Goal: Information Seeking & Learning: Learn about a topic

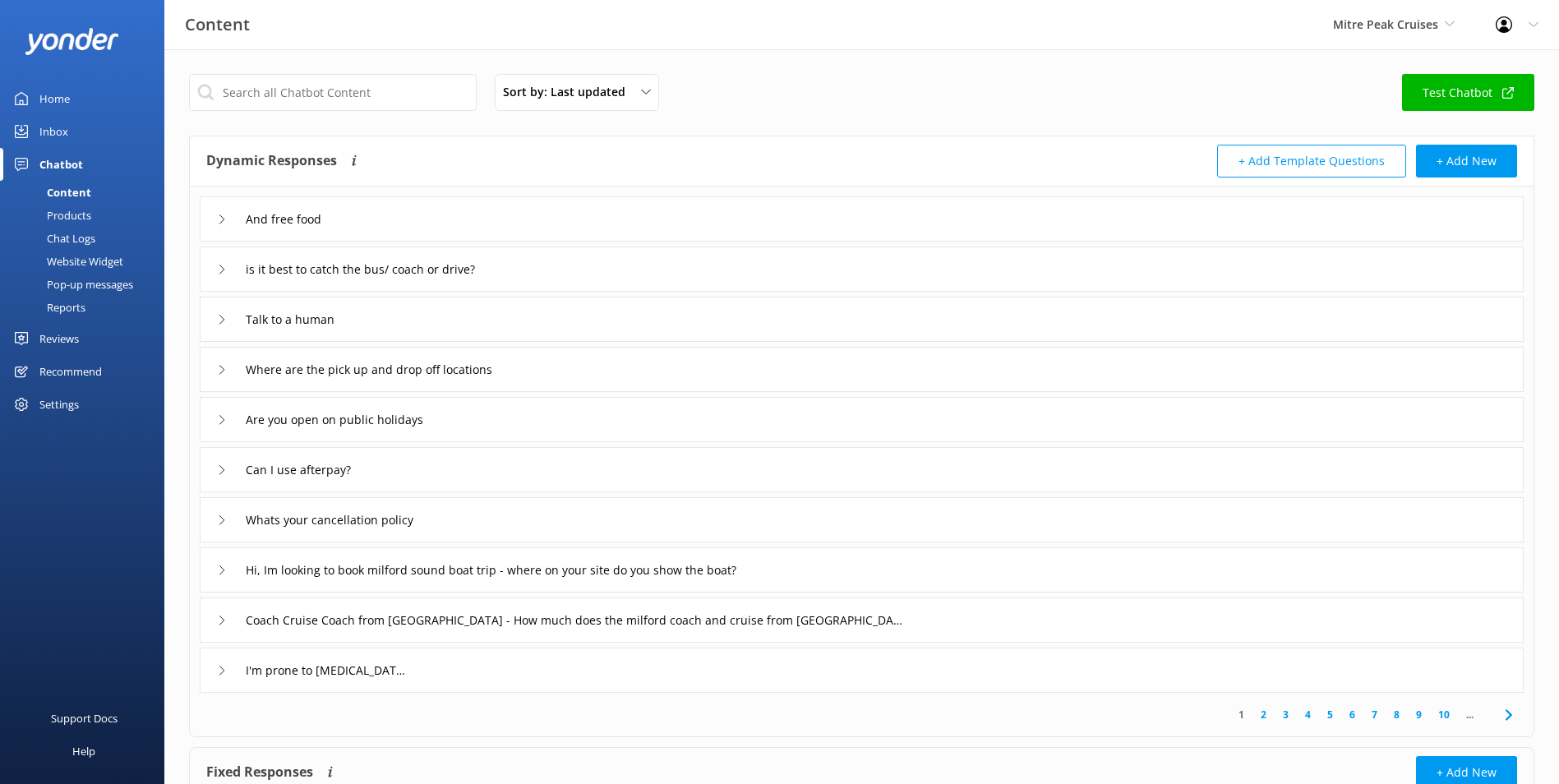
click at [1438, 36] on div "Mitre Peak Cruises Milford Sound Scenic Flights Glacier Helicopters The Helicop…" at bounding box center [1393, 25] width 163 height 49
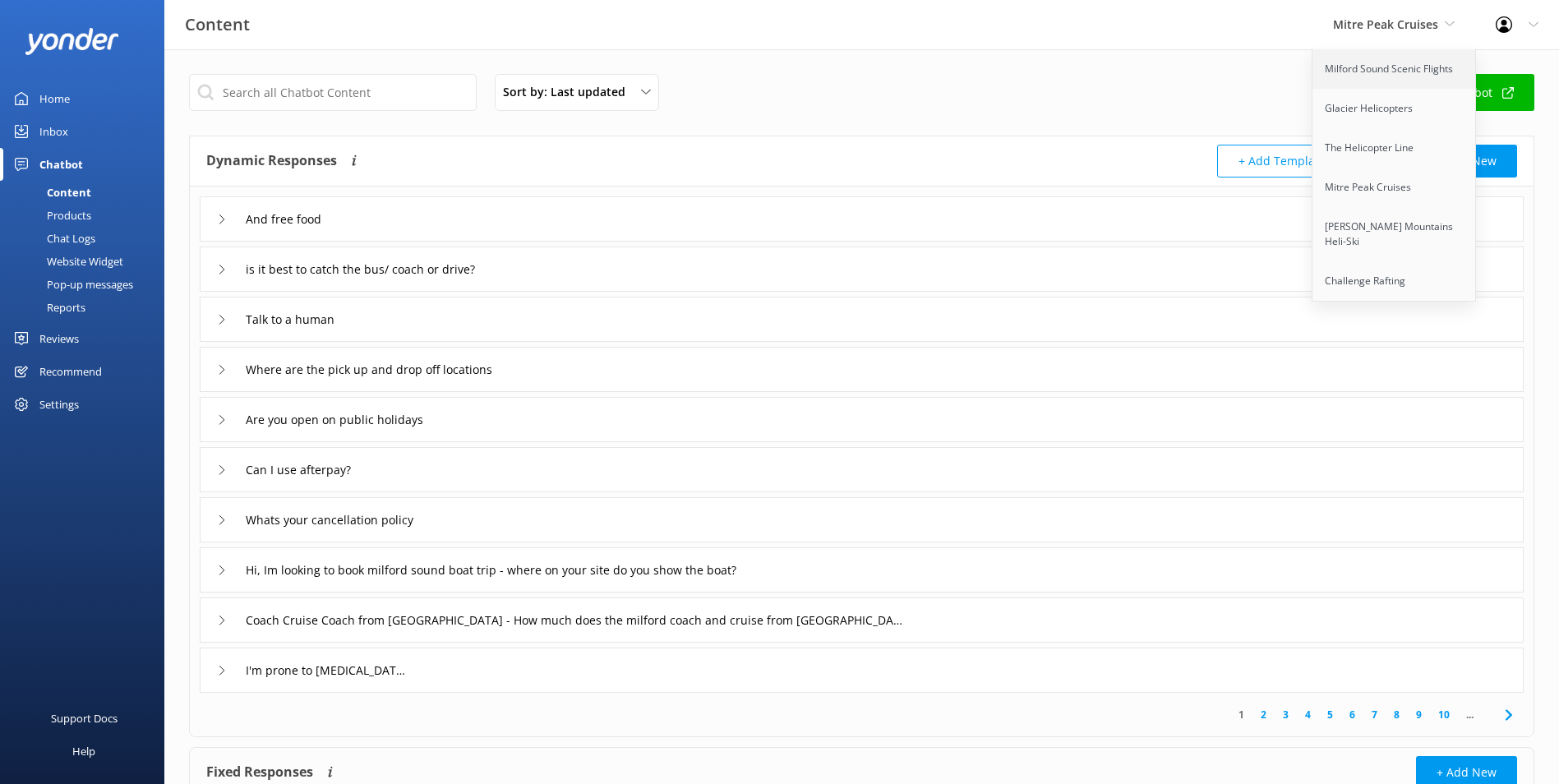
click at [1411, 77] on link "Milford Sound Scenic Flights" at bounding box center [1394, 68] width 165 height 39
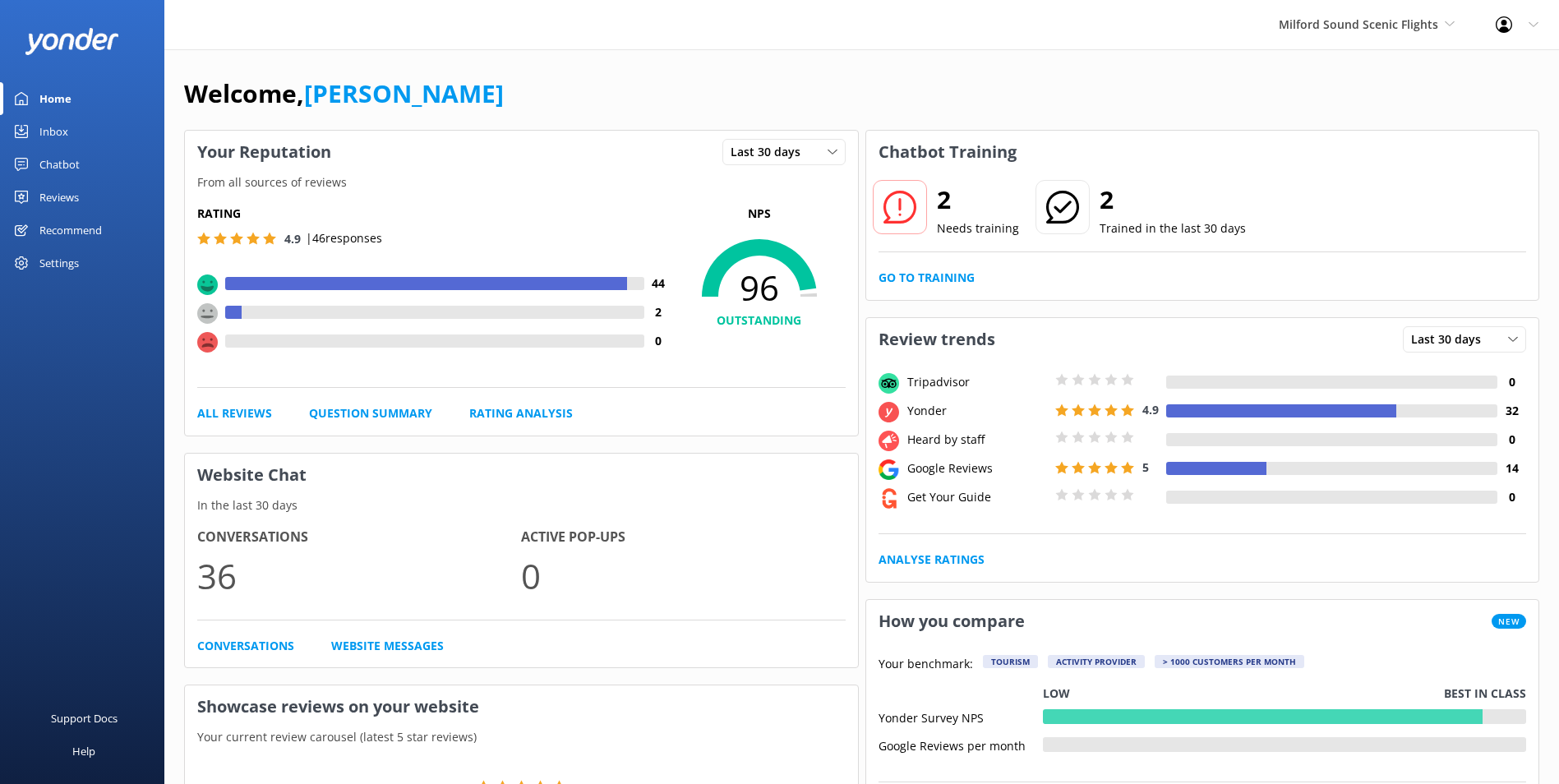
click at [79, 207] on div "Reviews" at bounding box center [58, 198] width 39 height 33
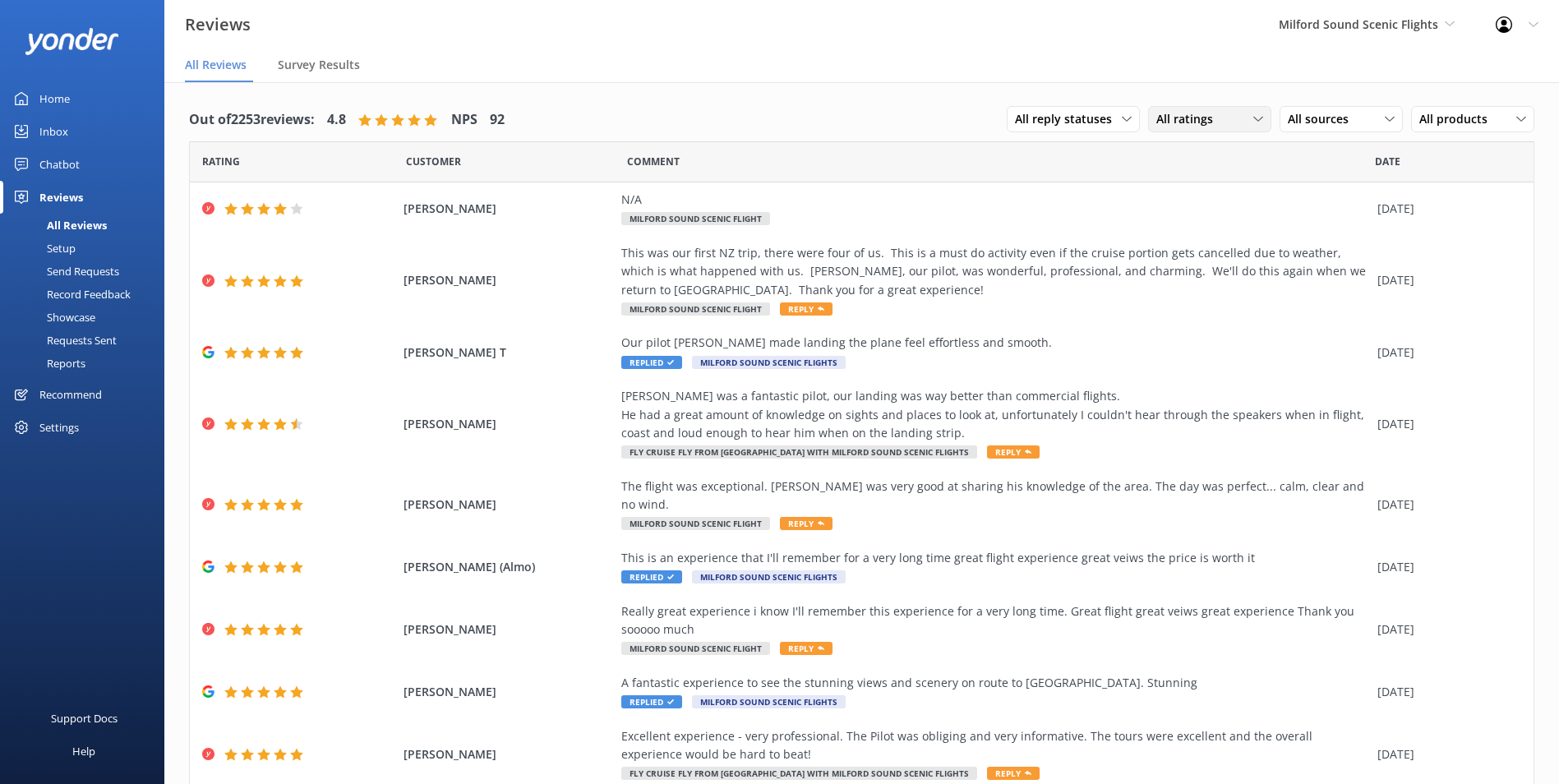
click at [1237, 123] on div "All ratings" at bounding box center [1209, 119] width 115 height 18
click at [1214, 184] on div "Promoters" at bounding box center [1208, 187] width 74 height 16
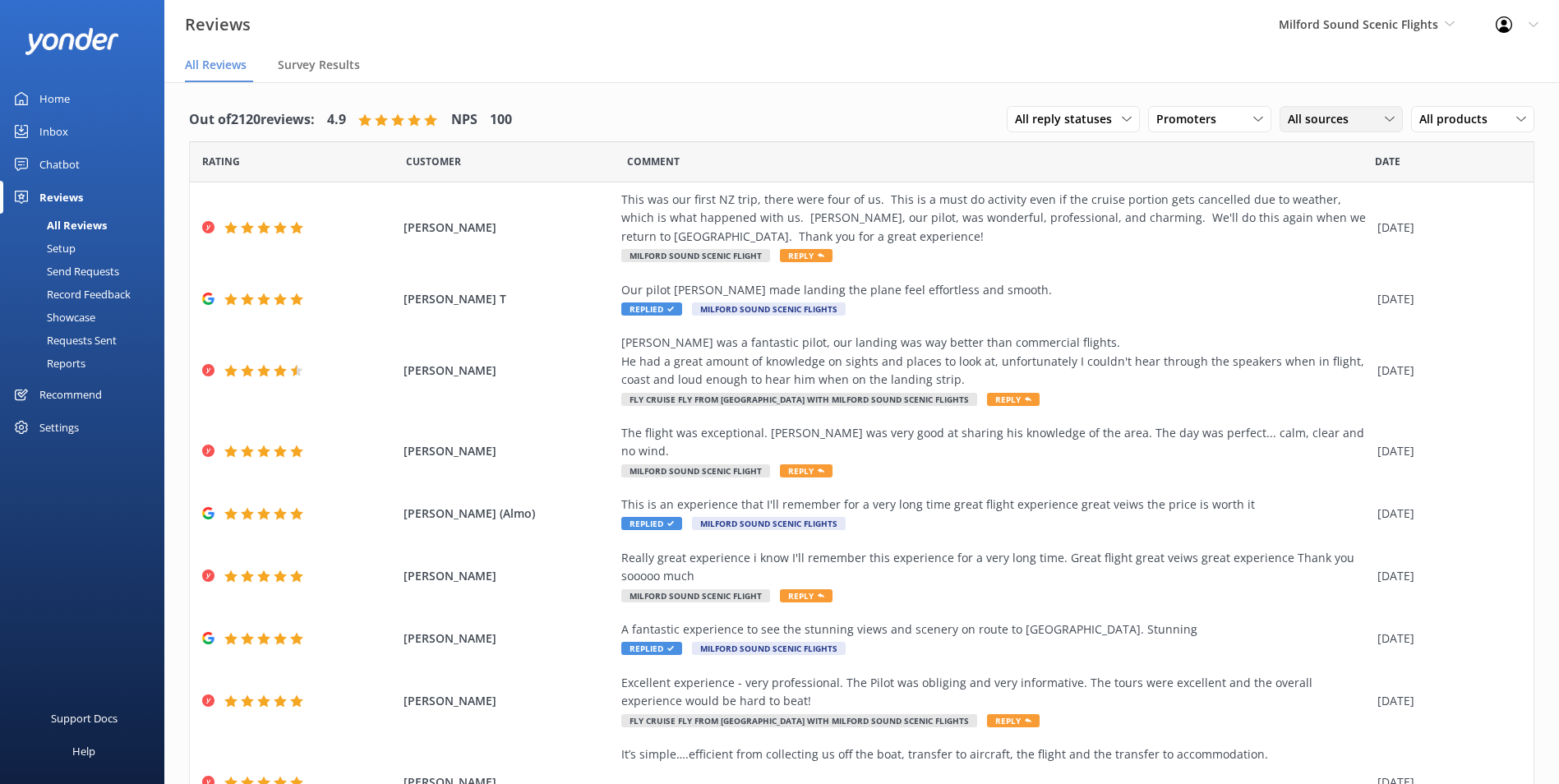
click at [1309, 120] on span "All sources" at bounding box center [1323, 119] width 71 height 18
click at [1337, 321] on div "Tripadvisor" at bounding box center [1341, 319] width 76 height 16
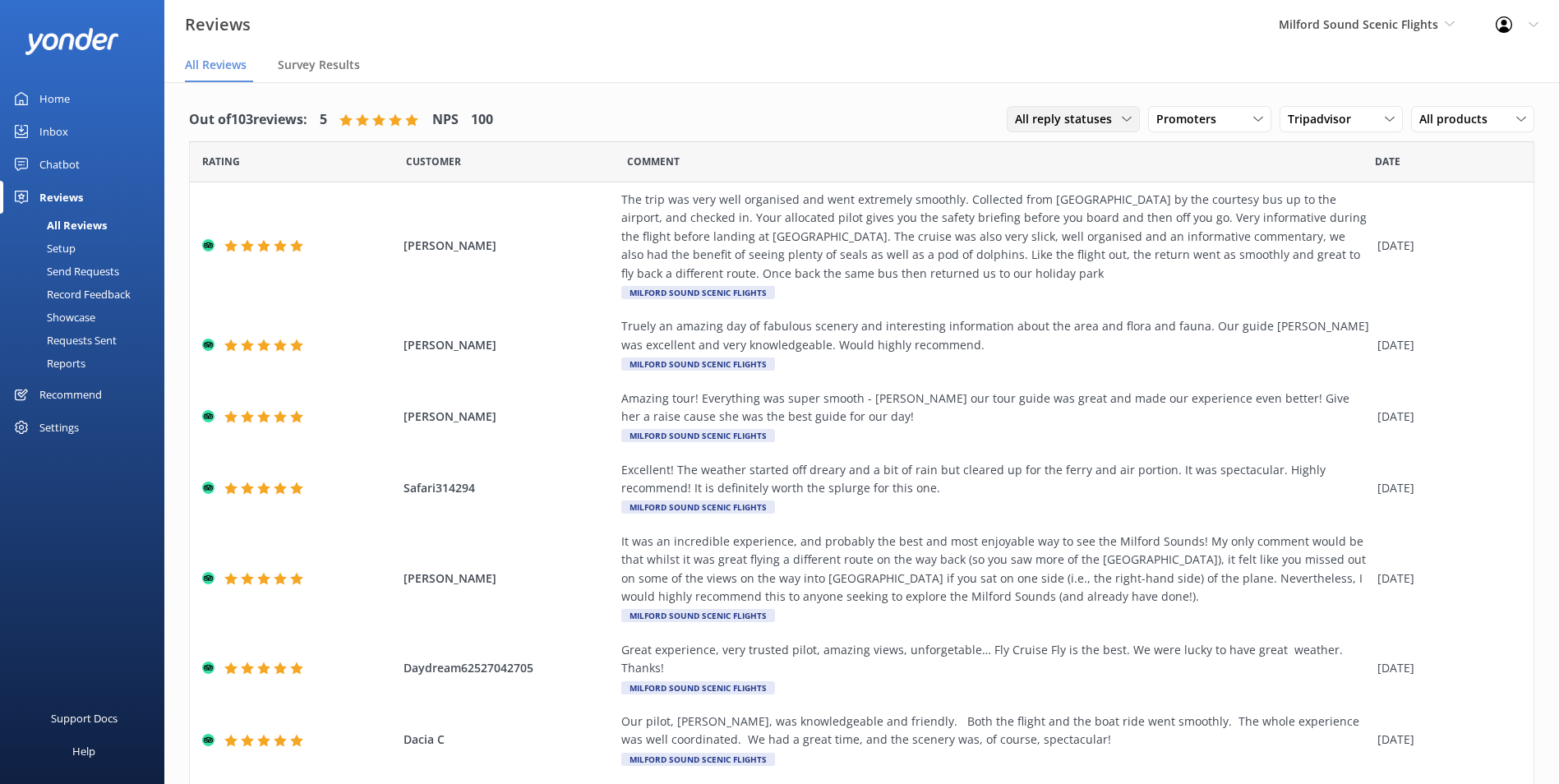
click at [1062, 121] on span "All reply statuses" at bounding box center [1068, 119] width 107 height 18
click at [1218, 138] on div "All reply statuses All reply statuses Needs a reply Does not need reply Promote…" at bounding box center [1270, 119] width 527 height 43
click at [1217, 130] on div "Promoters All ratings Promoters Passives Detractors" at bounding box center [1209, 118] width 123 height 26
click at [1445, 147] on div "Date" at bounding box center [1454, 161] width 158 height 41
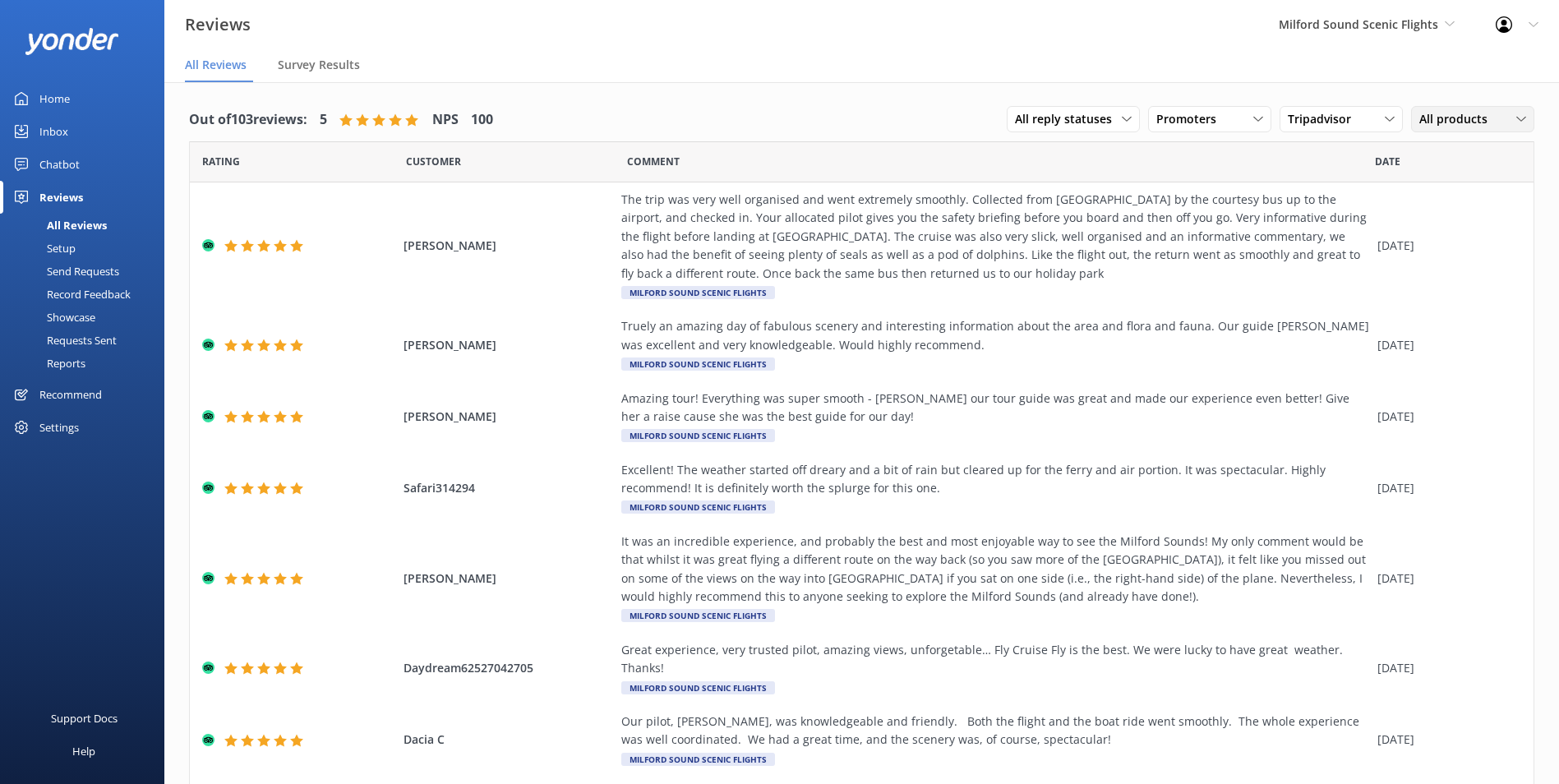
click at [1448, 120] on span "All products" at bounding box center [1459, 119] width 78 height 18
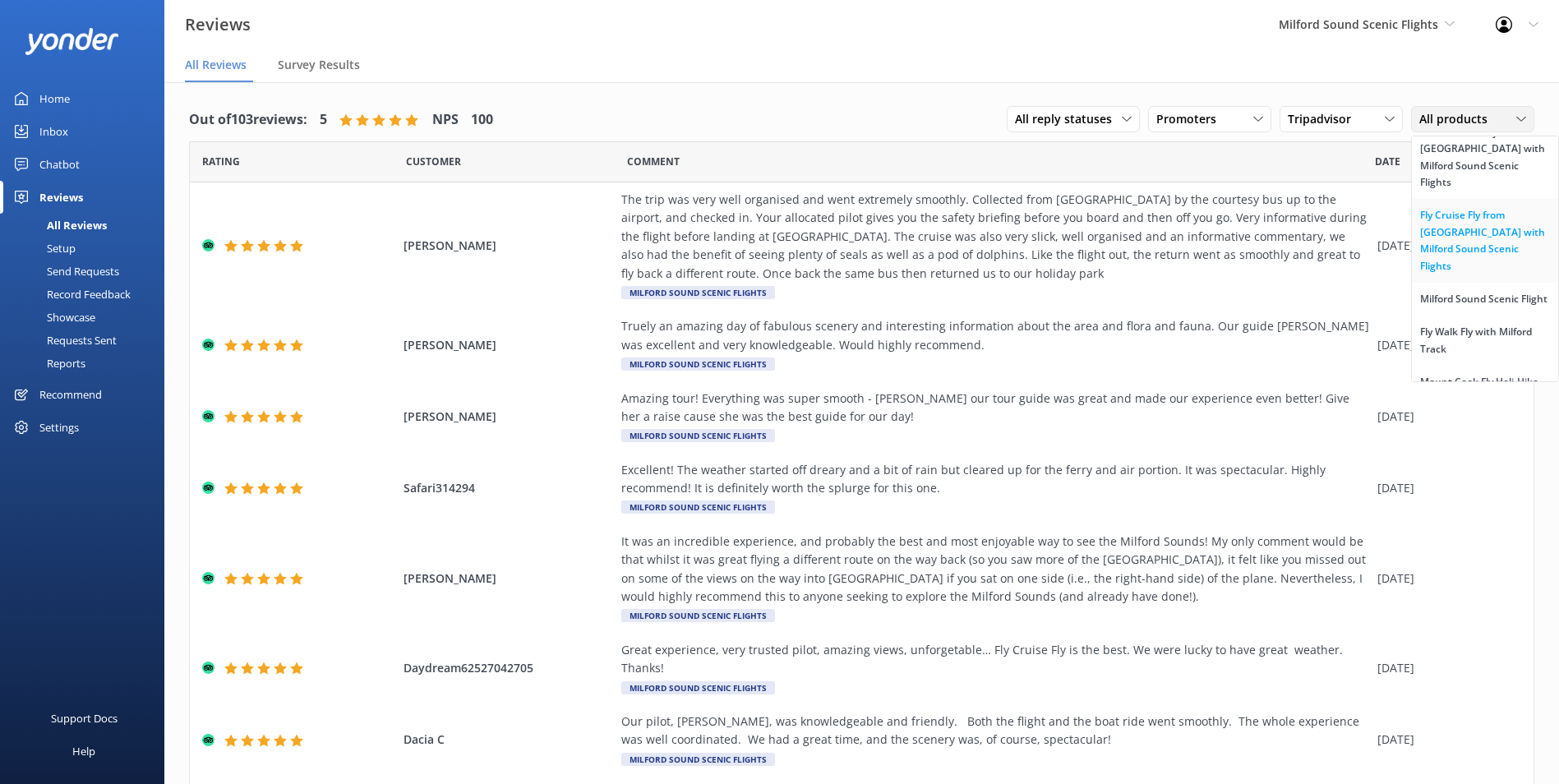
scroll to position [82, 0]
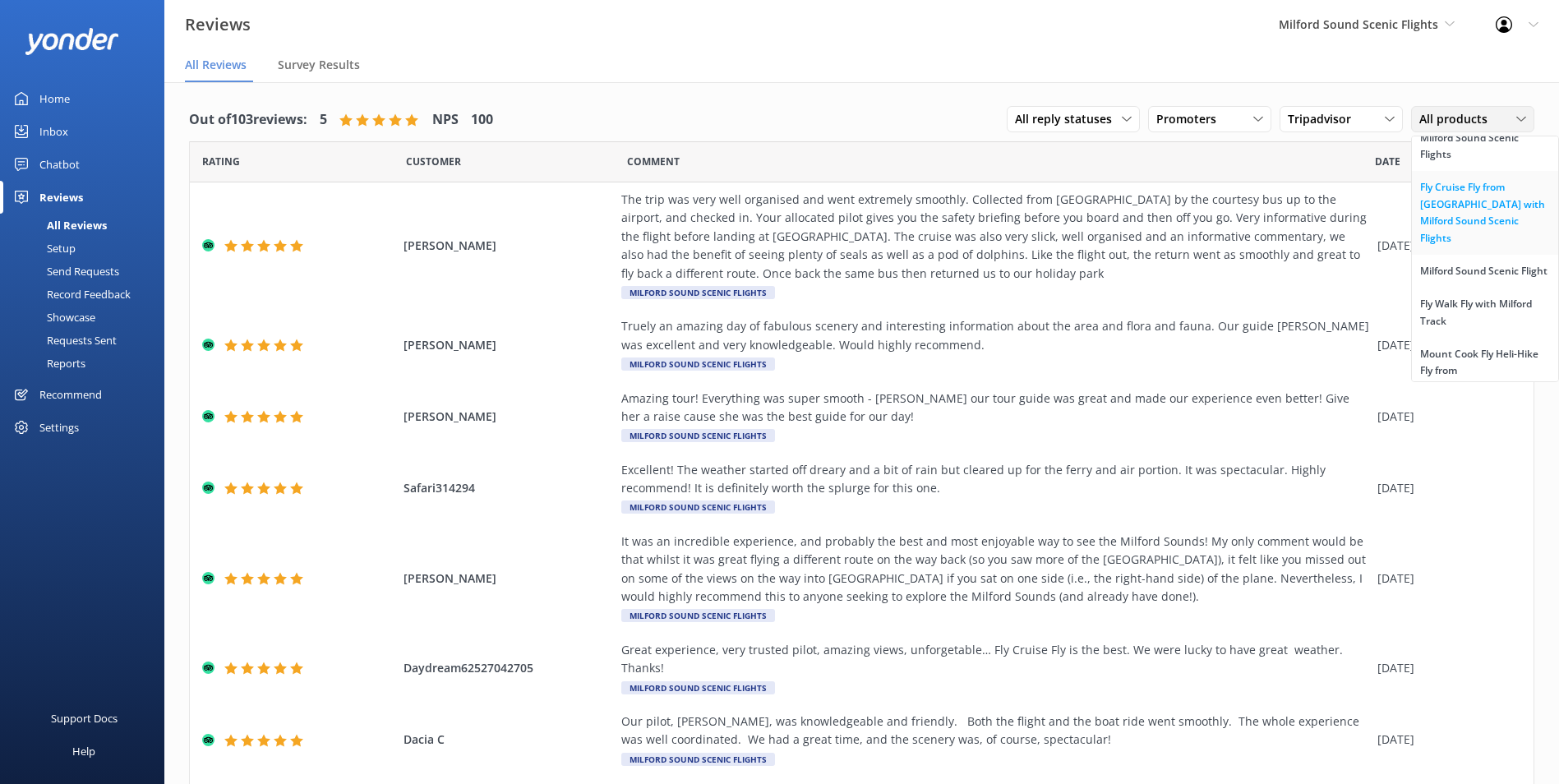
click at [1459, 212] on div "Fly Cruise Fly from [GEOGRAPHIC_DATA] with Milford Sound Scenic Flights" at bounding box center [1485, 213] width 130 height 67
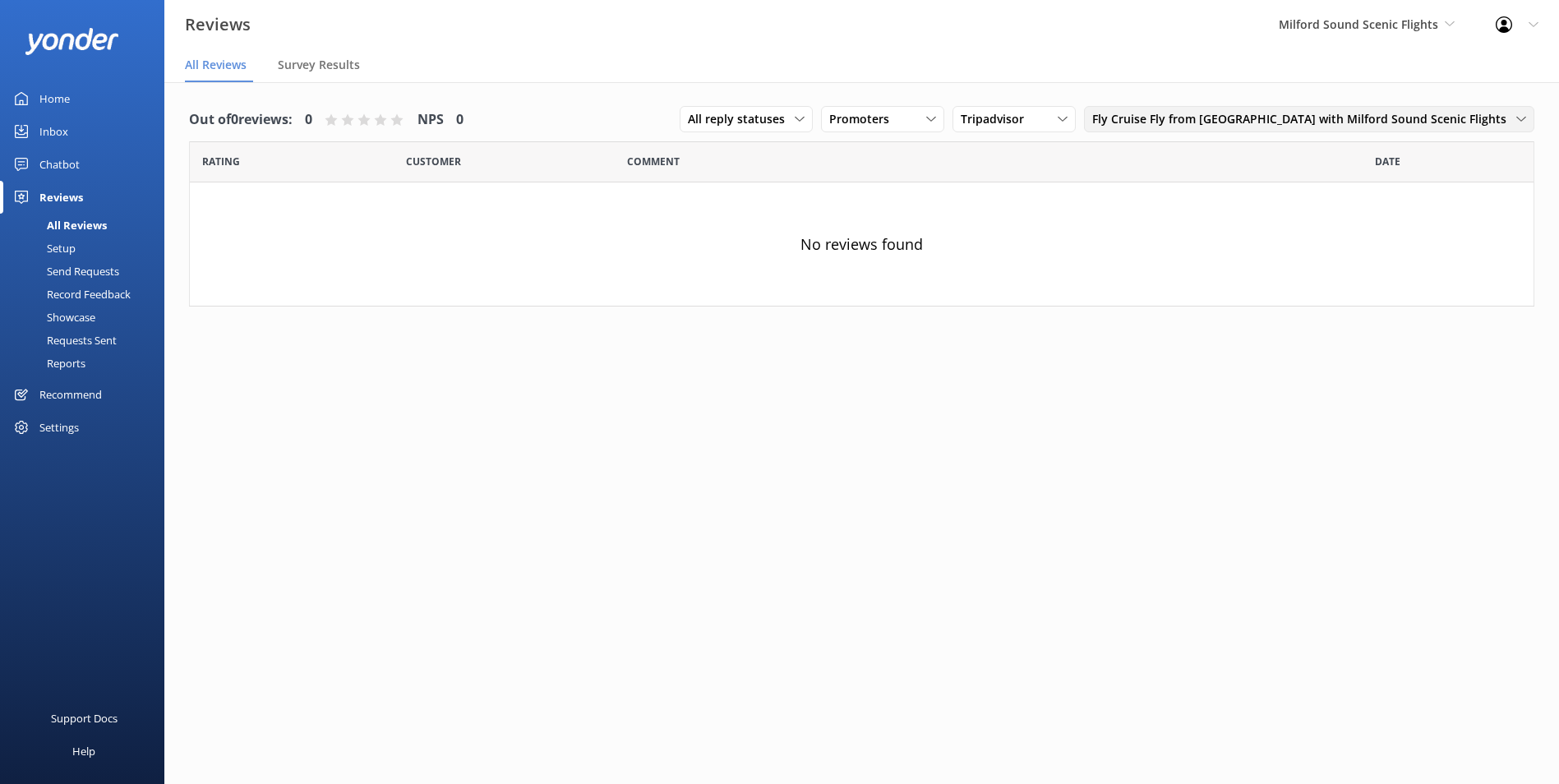
click at [1434, 116] on span "Fly Cruise Fly from [GEOGRAPHIC_DATA] with Milford Sound Scenic Flights" at bounding box center [1304, 119] width 424 height 18
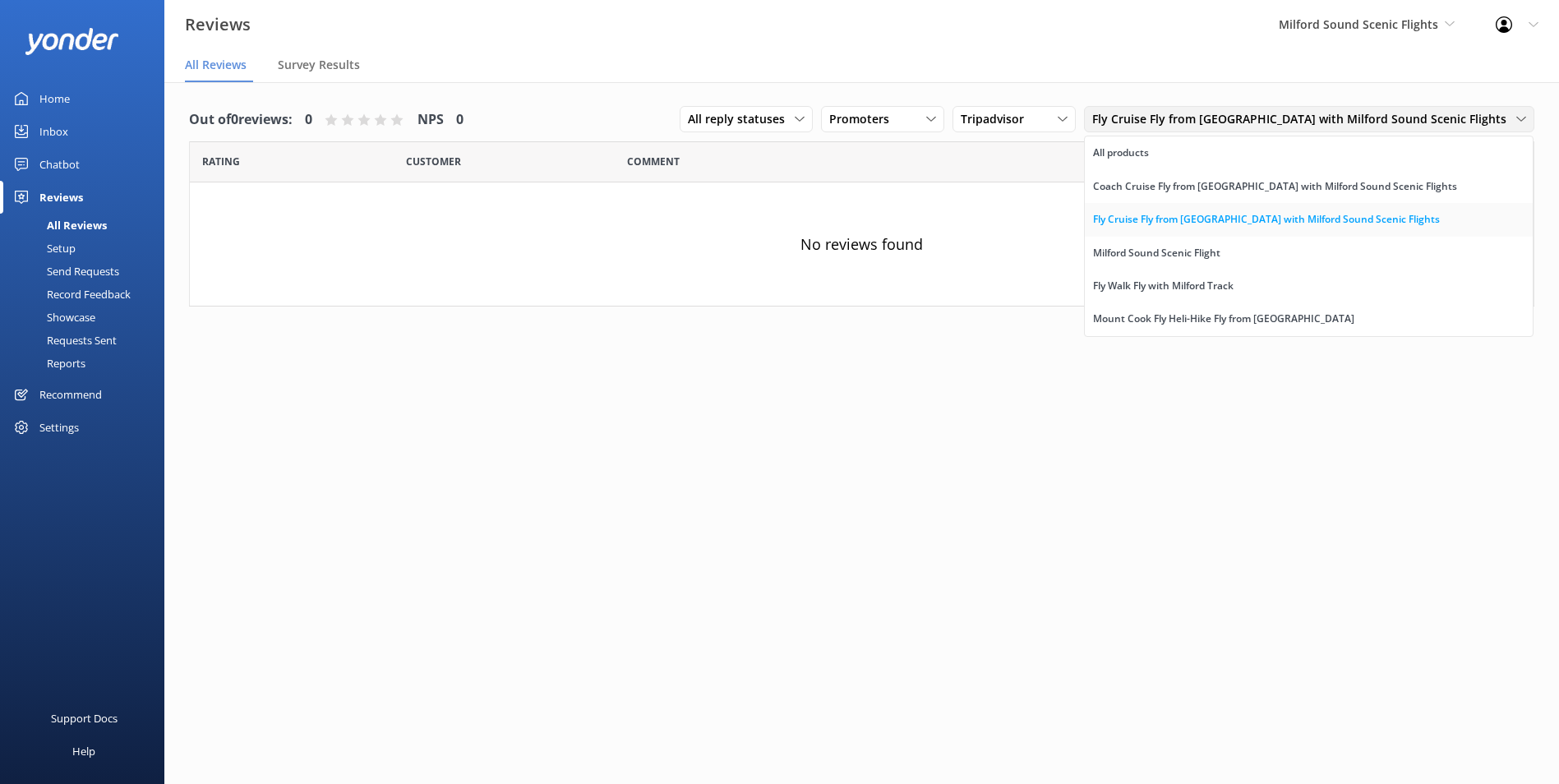
click at [1409, 222] on div "Fly Cruise Fly from [GEOGRAPHIC_DATA] with Milford Sound Scenic Flights" at bounding box center [1266, 219] width 347 height 16
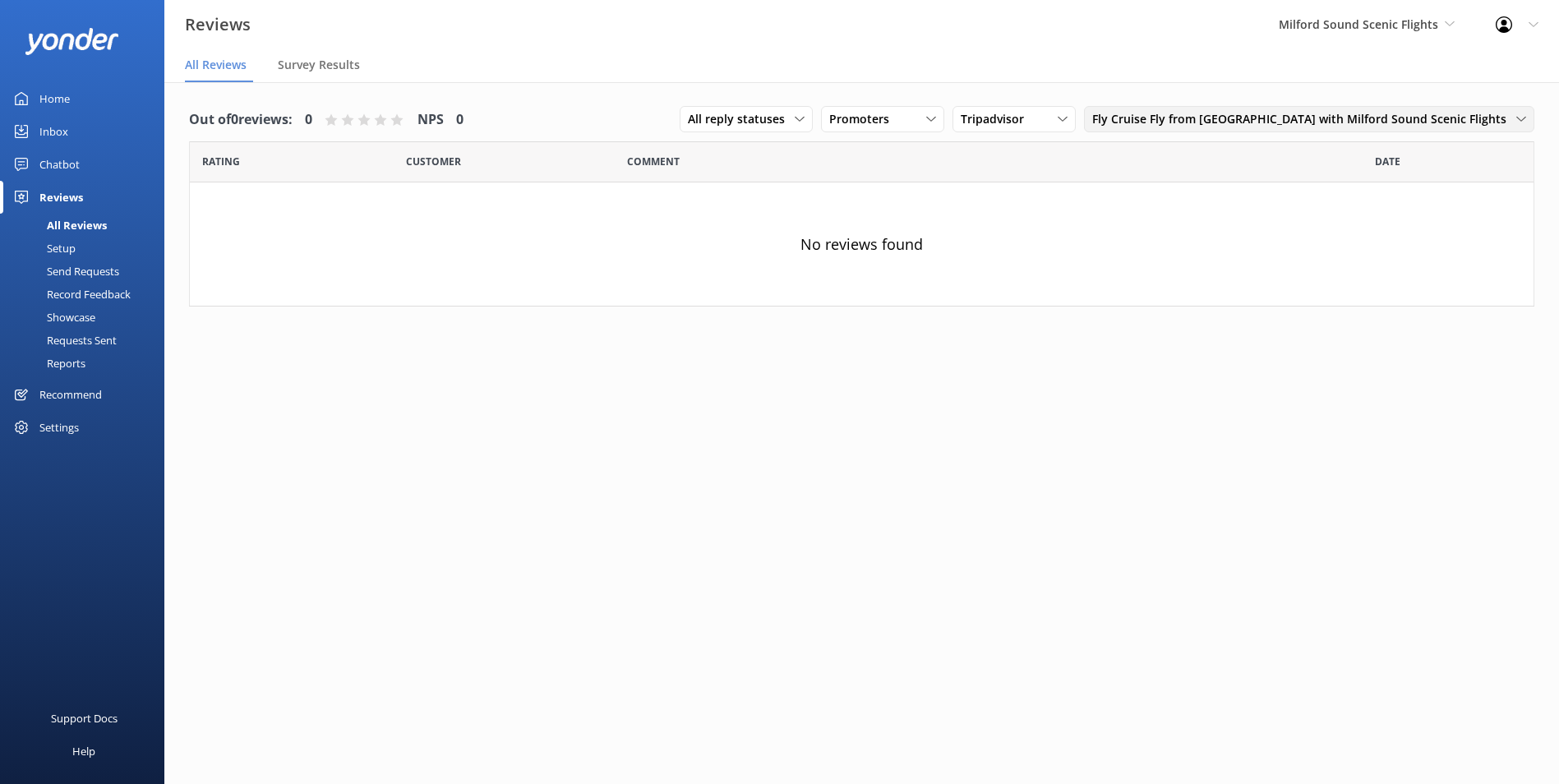
click at [1379, 131] on div "Fly Cruise Fly from [GEOGRAPHIC_DATA] with Milford Sound Scenic Flights All pro…" at bounding box center [1309, 118] width 451 height 26
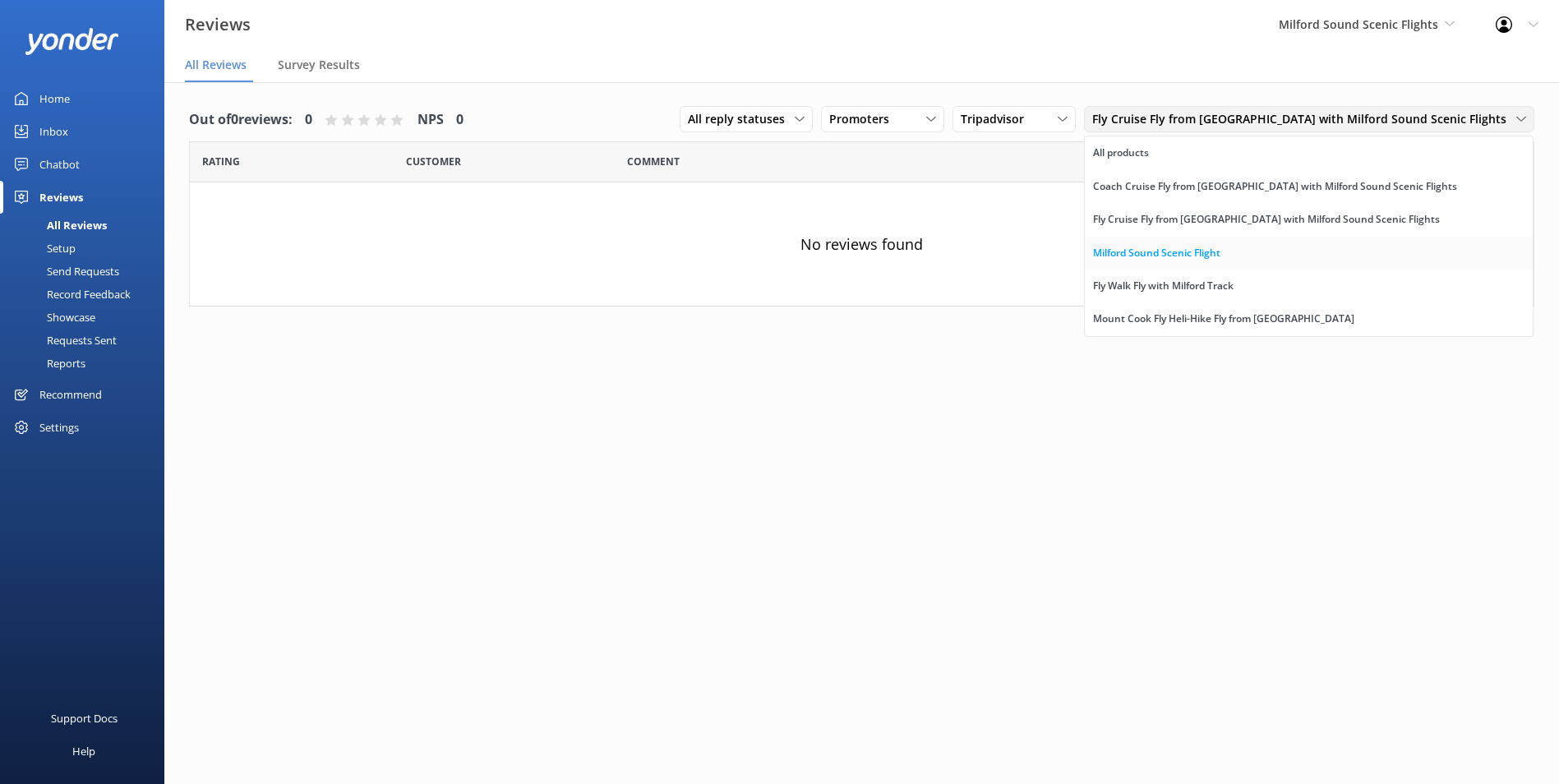
click at [1304, 254] on link "Milford Sound Scenic Flight" at bounding box center [1309, 253] width 448 height 33
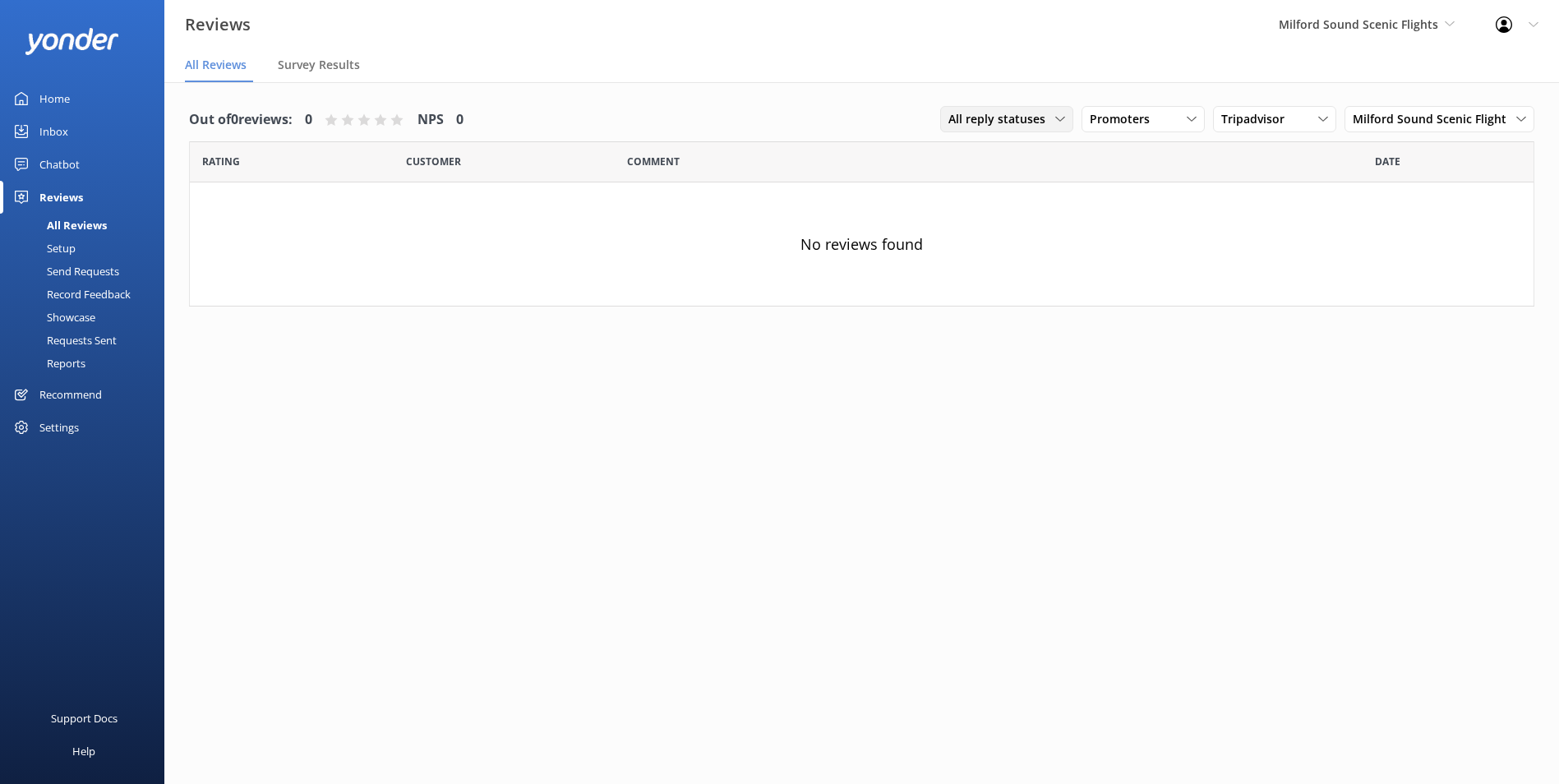
click at [1042, 115] on span "All reply statuses" at bounding box center [1002, 119] width 107 height 18
click at [1125, 125] on span "Promoters" at bounding box center [1125, 119] width 70 height 18
click at [1245, 127] on span "Tripadvisor" at bounding box center [1258, 119] width 73 height 18
click at [1285, 345] on div "Google reviews" at bounding box center [1285, 352] width 97 height 16
click at [1408, 123] on span "Milford Sound Scenic Flight" at bounding box center [1435, 119] width 164 height 18
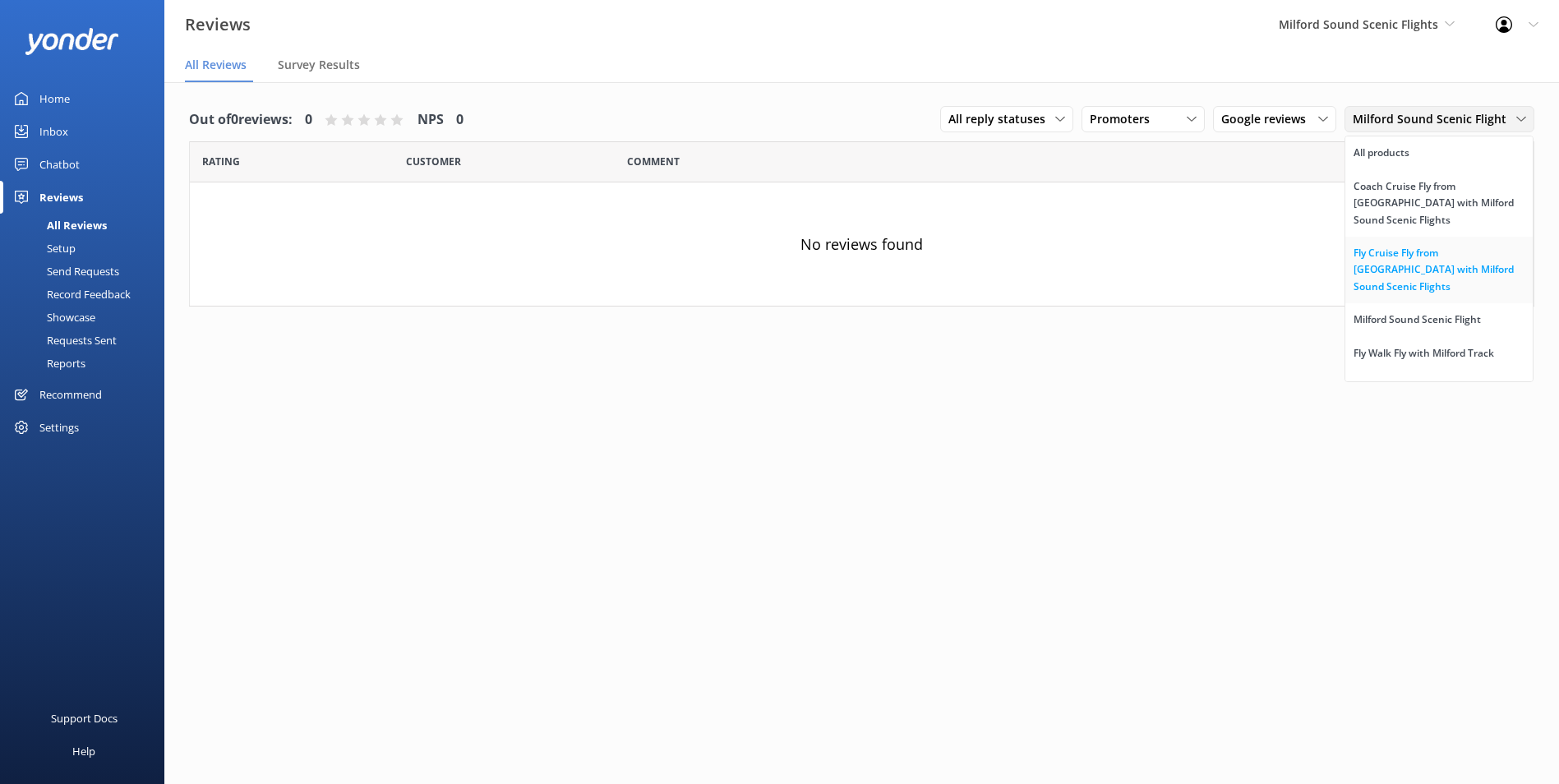
click at [1410, 249] on div "Fly Cruise Fly from [GEOGRAPHIC_DATA] with Milford Sound Scenic Flights" at bounding box center [1439, 270] width 171 height 50
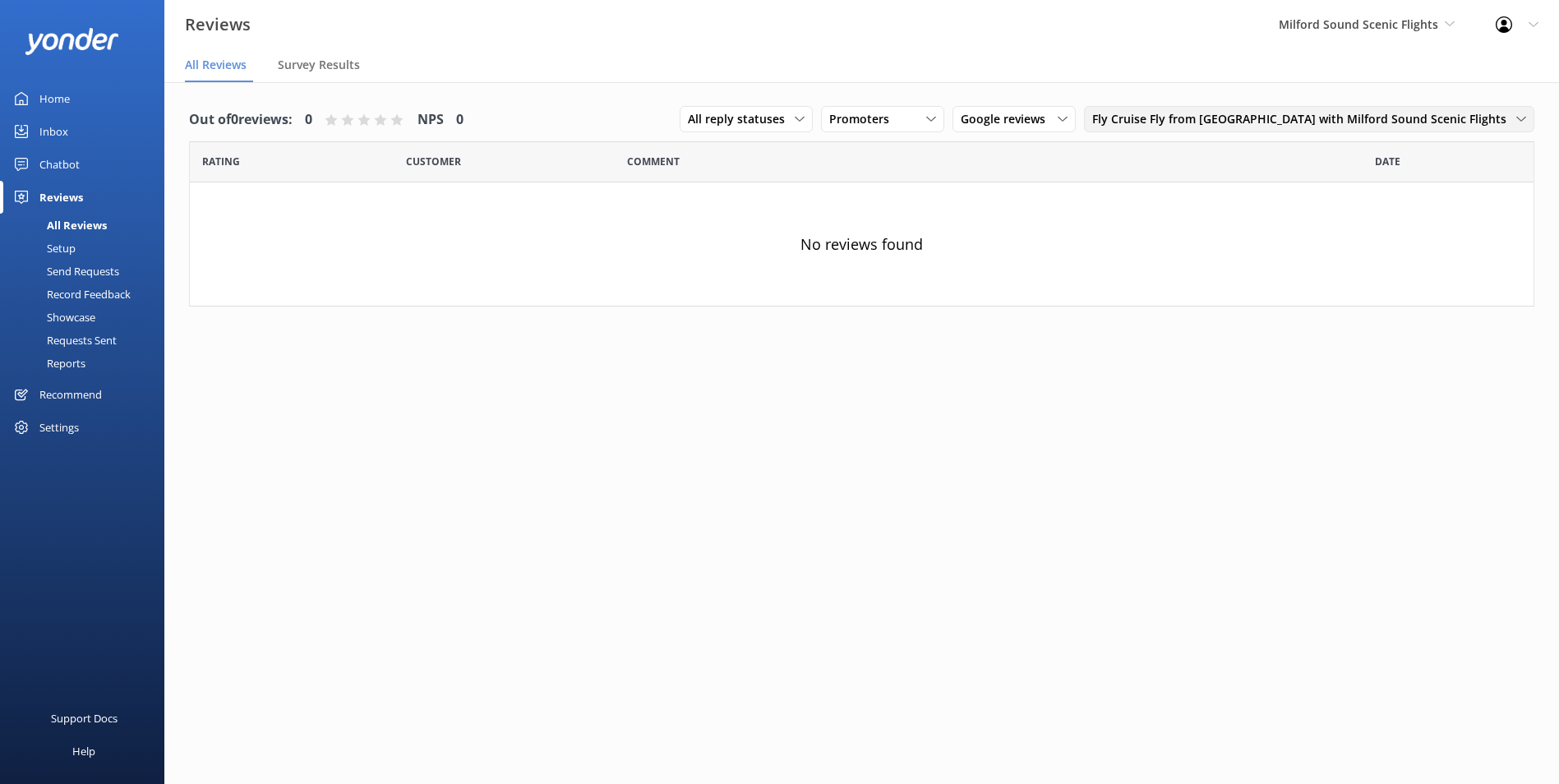
click at [1392, 126] on span "Fly Cruise Fly from [GEOGRAPHIC_DATA] with Milford Sound Scenic Flights" at bounding box center [1304, 119] width 424 height 18
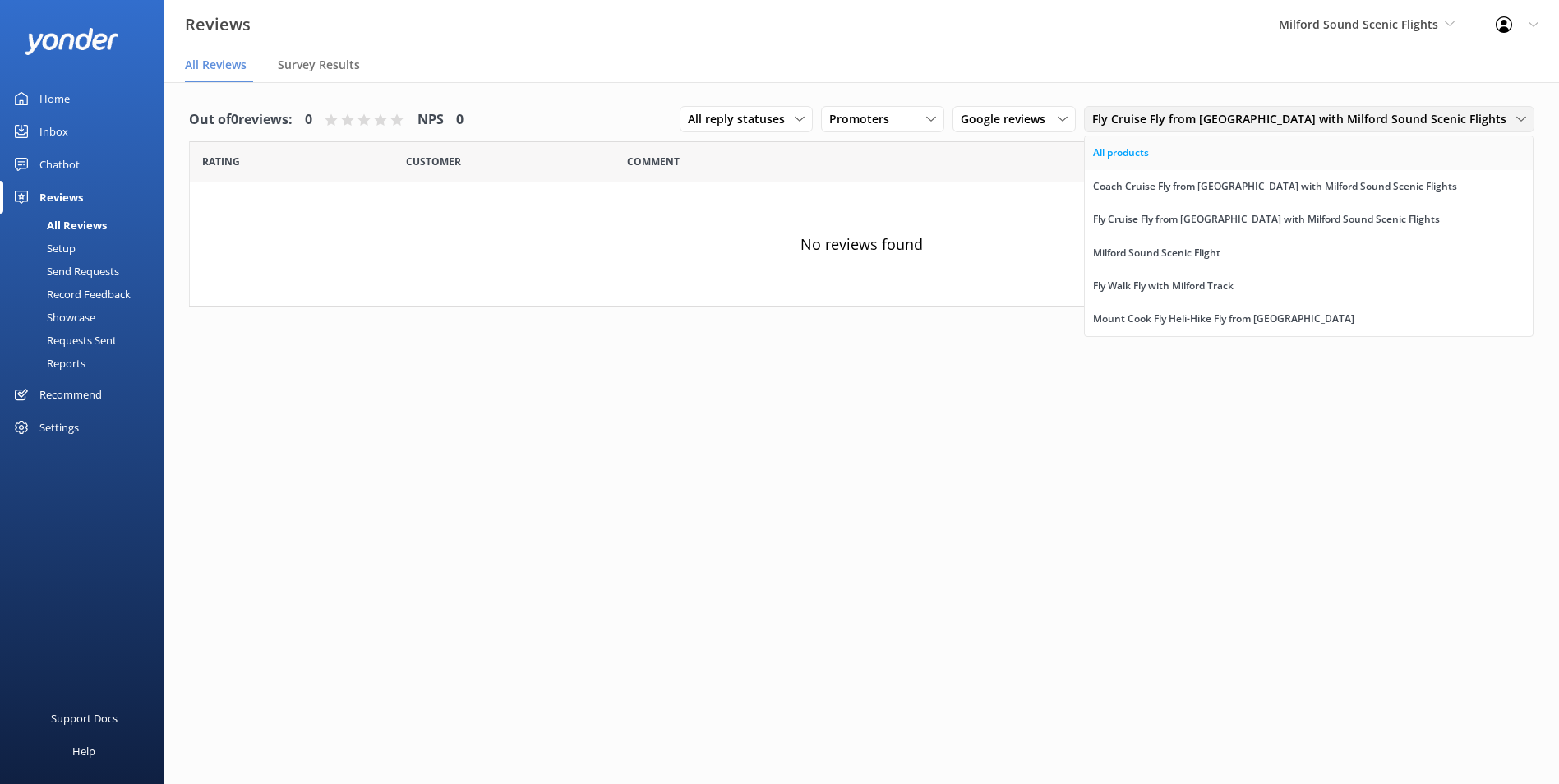
click at [1368, 153] on link "All products" at bounding box center [1309, 153] width 448 height 33
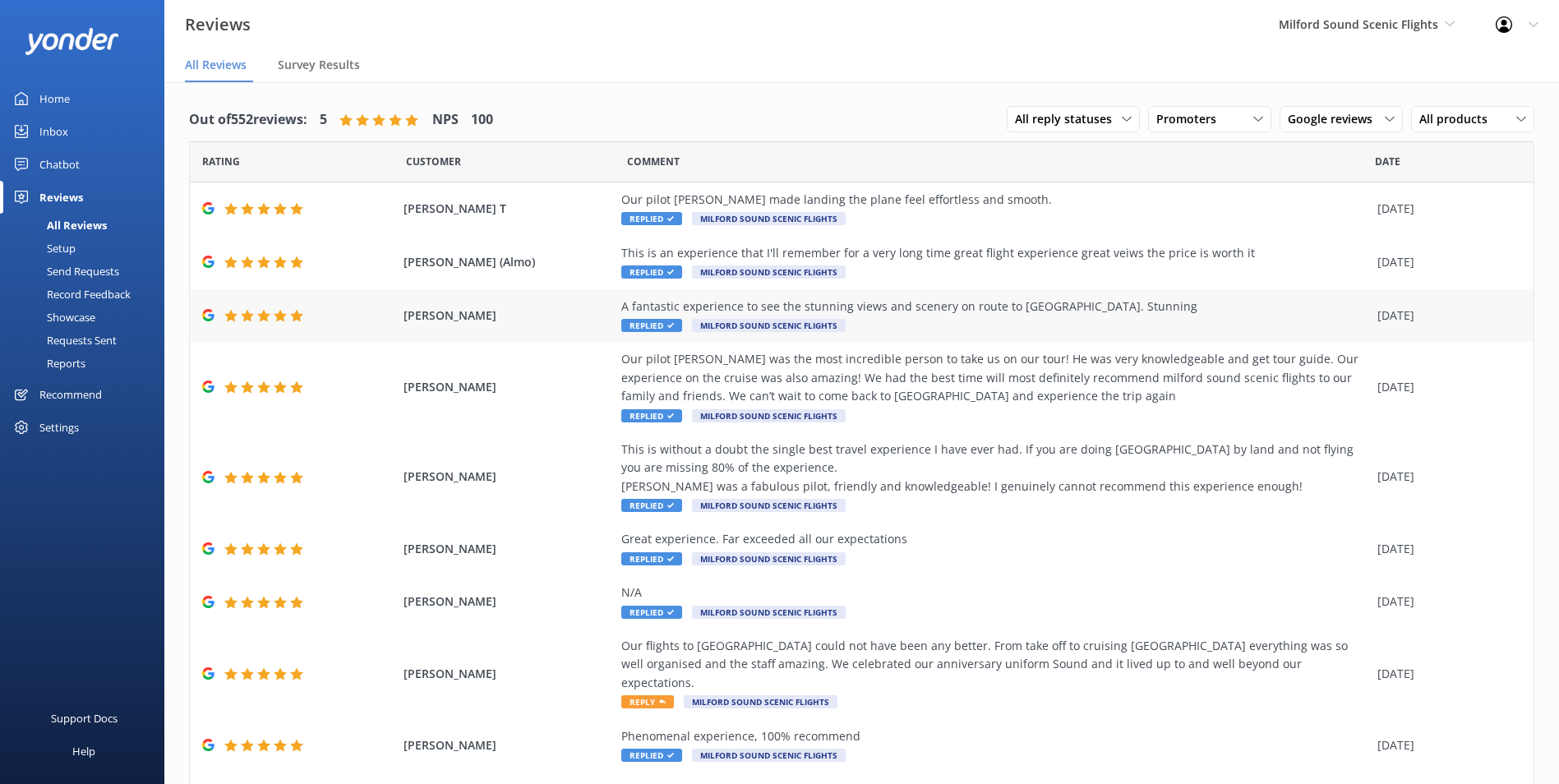
scroll to position [114, 0]
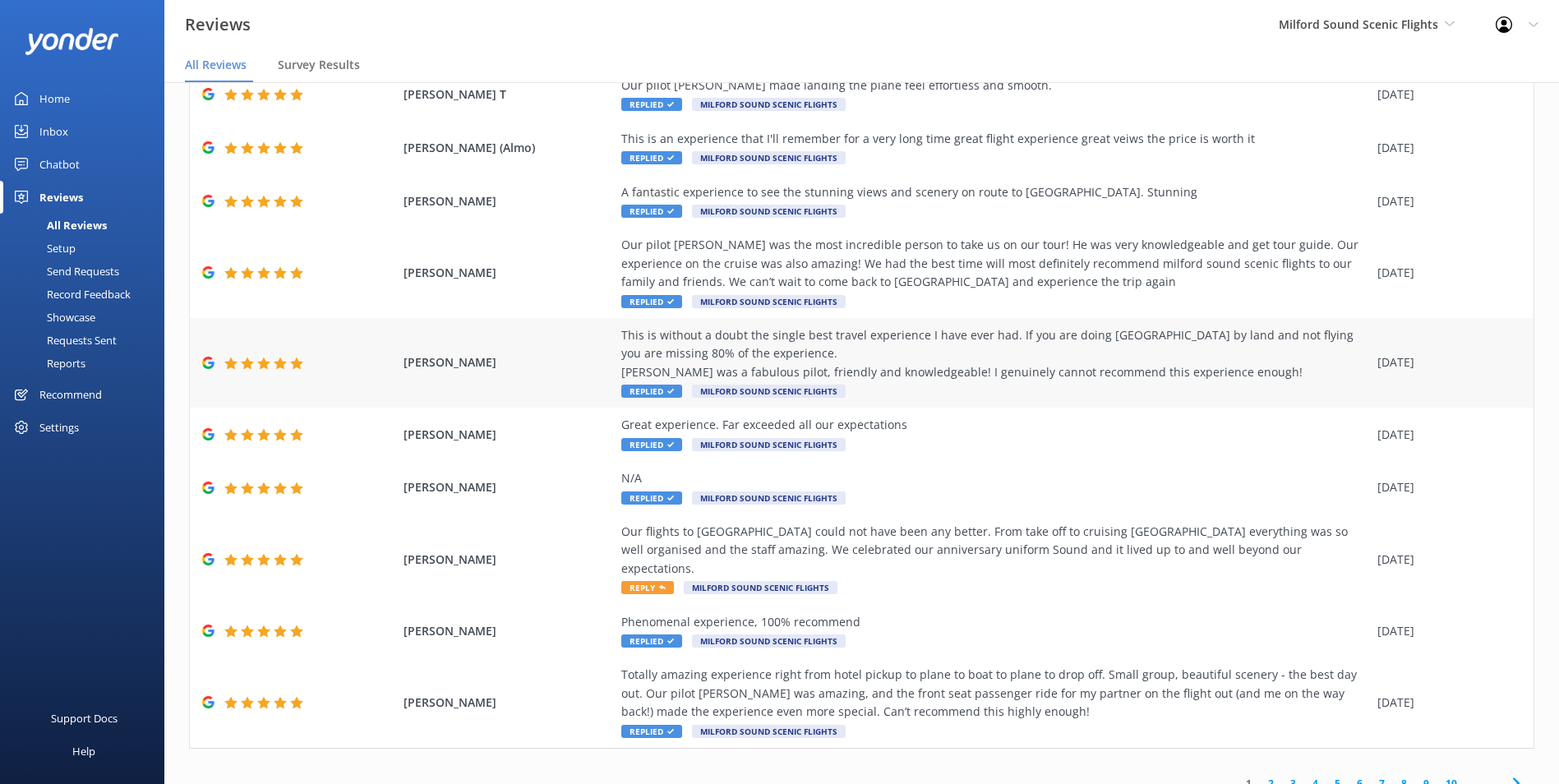
click at [1107, 372] on div "This is without a doubt the single best travel experience I have ever had. If y…" at bounding box center [994, 353] width 748 height 55
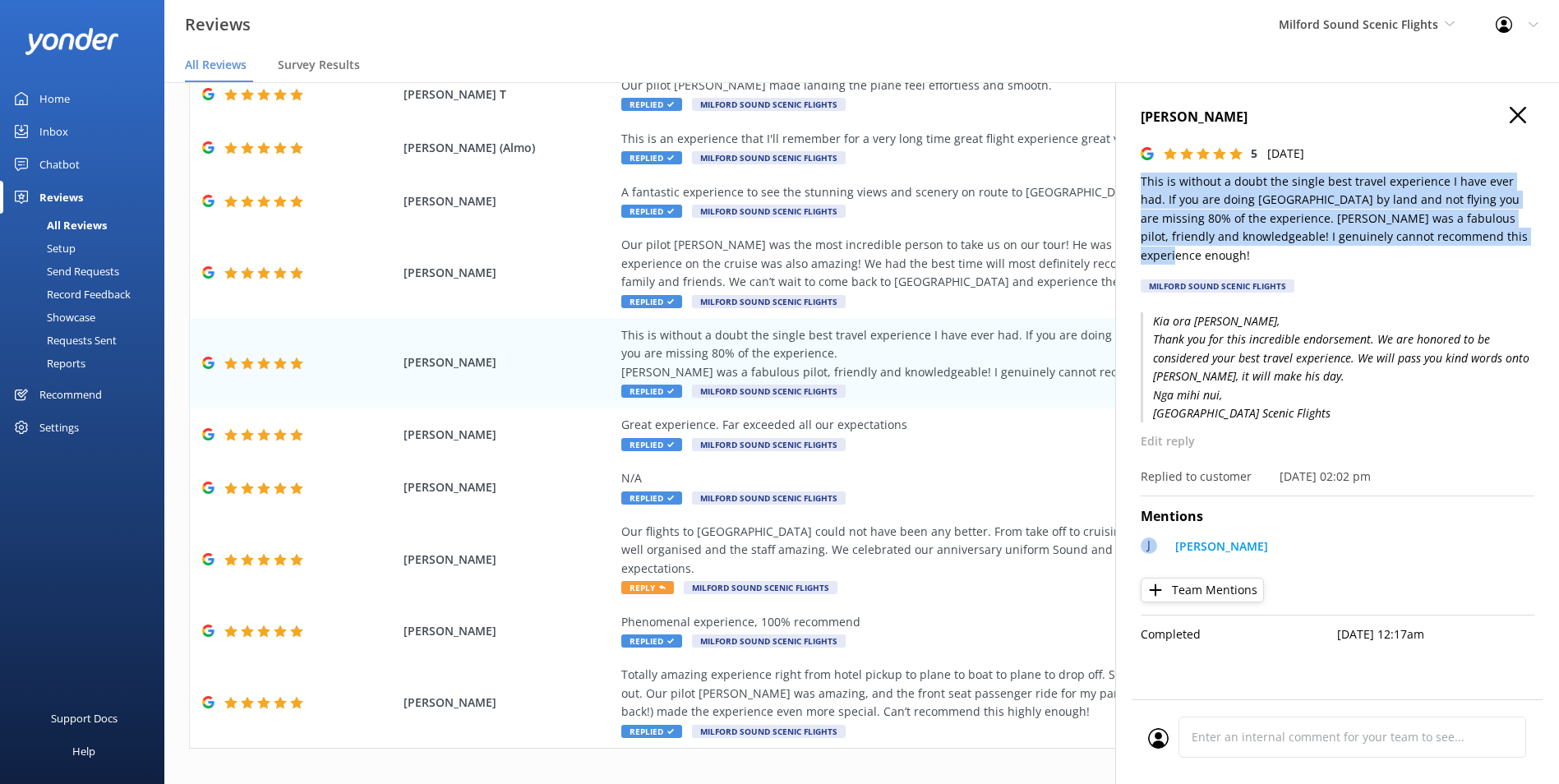
drag, startPoint x: 1534, startPoint y: 236, endPoint x: 1143, endPoint y: 181, distance: 394.8
click at [1143, 181] on p "This is without a doubt the single best travel experience I have ever had. If y…" at bounding box center [1338, 219] width 393 height 92
copy p "This is without a doubt the single best travel experience I have ever had. If y…"
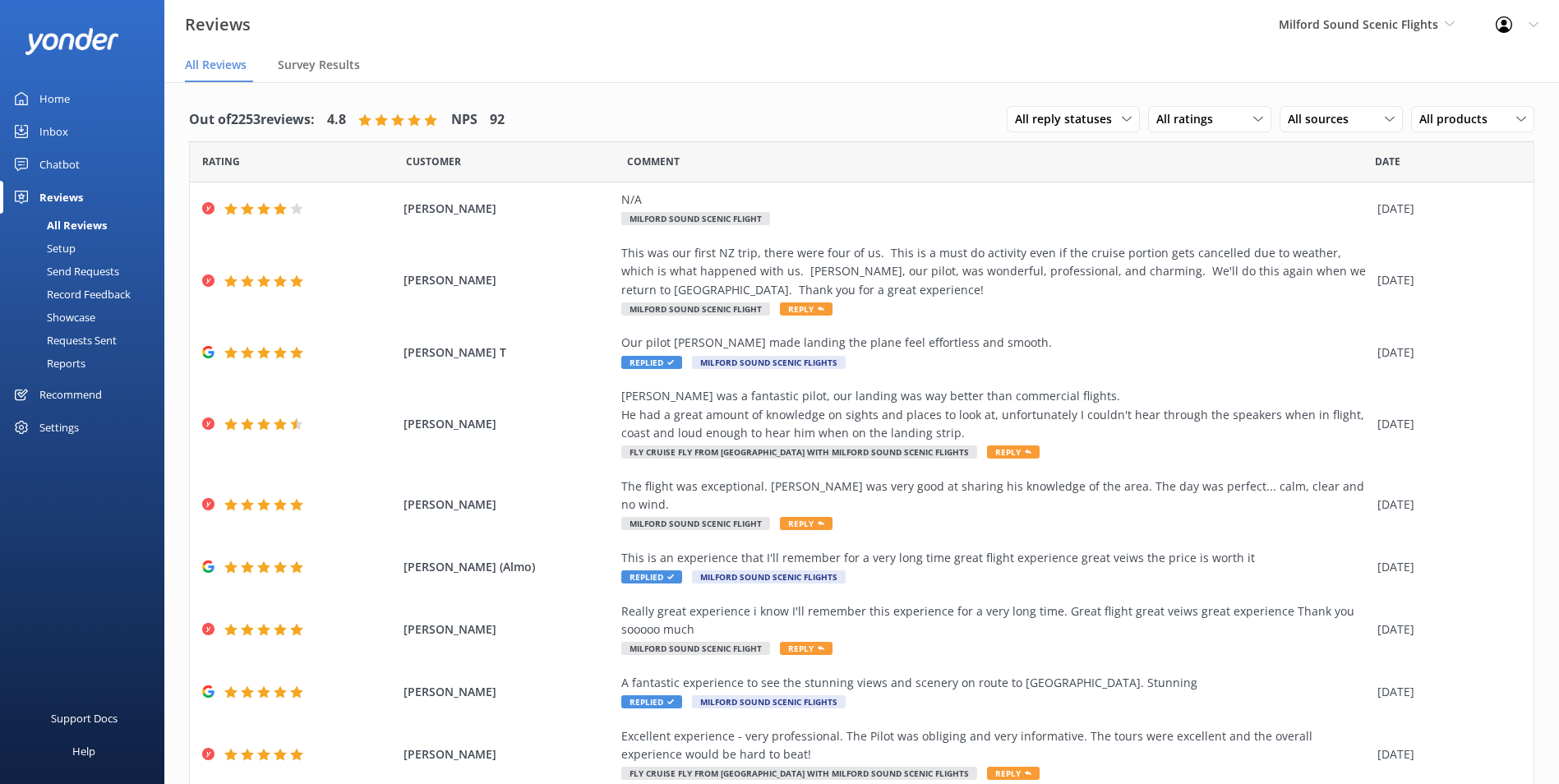
scroll to position [33, 0]
